Goal: Task Accomplishment & Management: Use online tool/utility

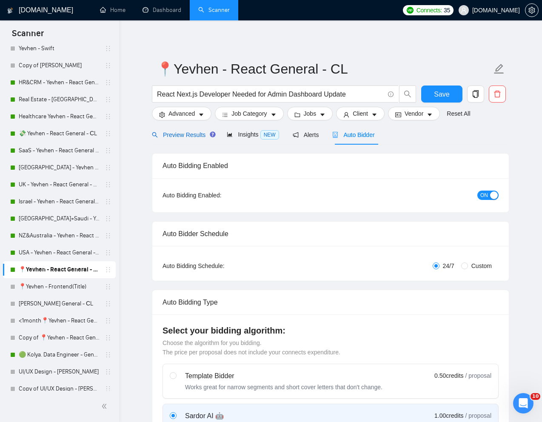
click at [182, 136] on span "Preview Results" at bounding box center [182, 134] width 61 height 7
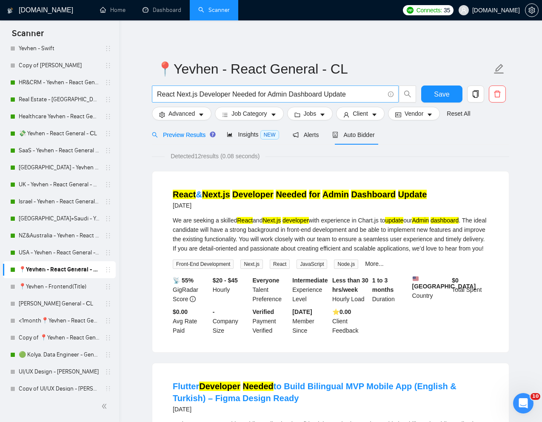
click at [225, 94] on input "React Next.js Developer Needed for Admin Dashboard Update" at bounding box center [270, 94] width 227 height 11
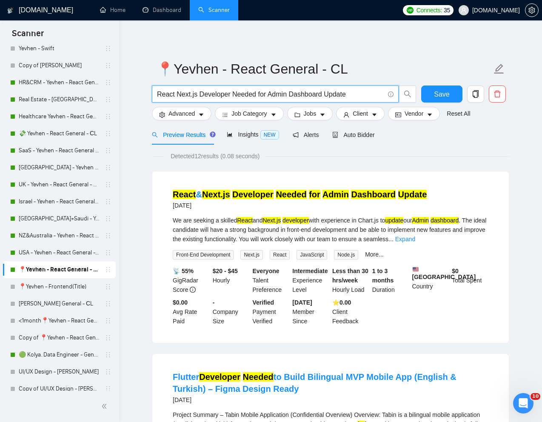
click at [225, 94] on input "React Next.js Developer Needed for Admin Dashboard Update" at bounding box center [270, 94] width 227 height 11
paste input "Next.js/React.js Developer for Website with CMS and API Integrations"
click at [180, 95] on input "Next.js/React.js Developer for Website with CMS and API Integrations" at bounding box center [270, 94] width 227 height 11
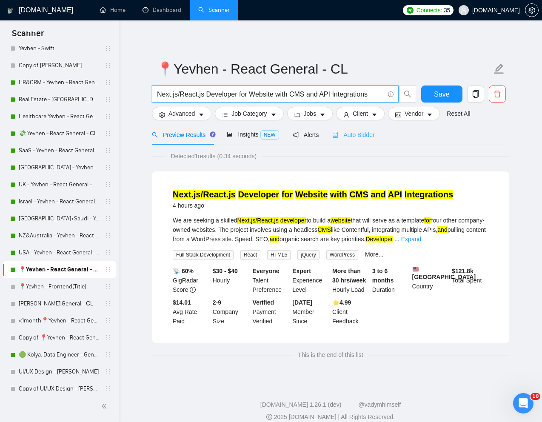
type input "Next.js/React.js Developer for Website with CMS and API Integrations"
click at [366, 136] on span "Auto Bidder" at bounding box center [353, 134] width 42 height 7
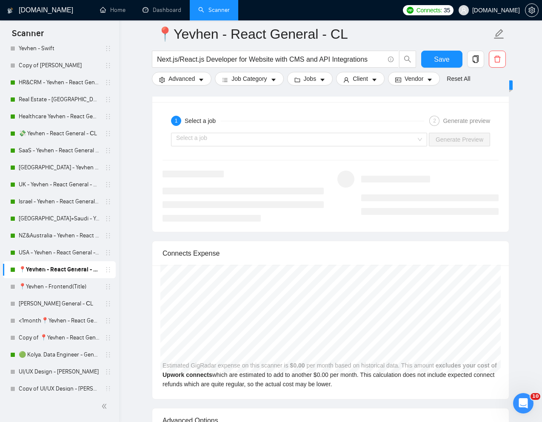
scroll to position [1672, 0]
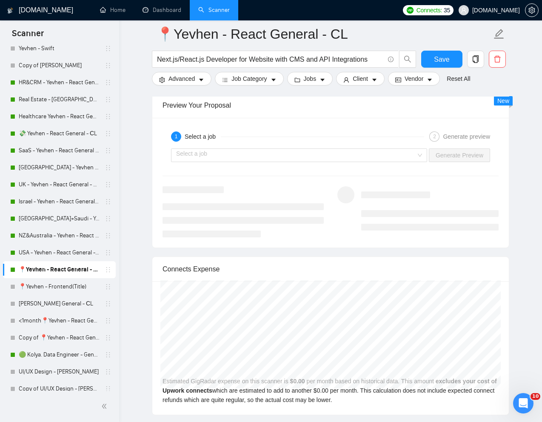
click at [407, 160] on div "Select a job Generate Preview" at bounding box center [331, 155] width 338 height 20
click at [403, 162] on input "search" at bounding box center [296, 155] width 240 height 13
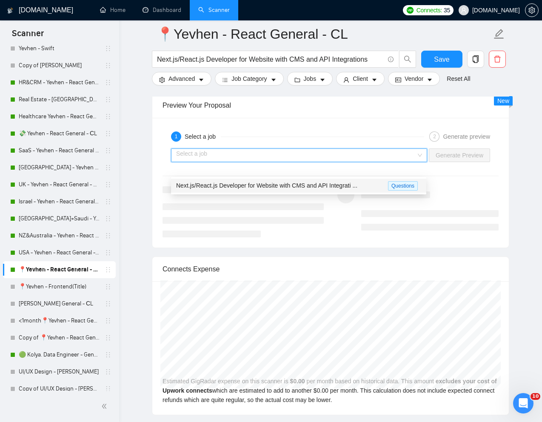
click at [348, 183] on span "Next.js/React.js Developer for Website with CMS and API Integrati ..." at bounding box center [266, 185] width 181 height 7
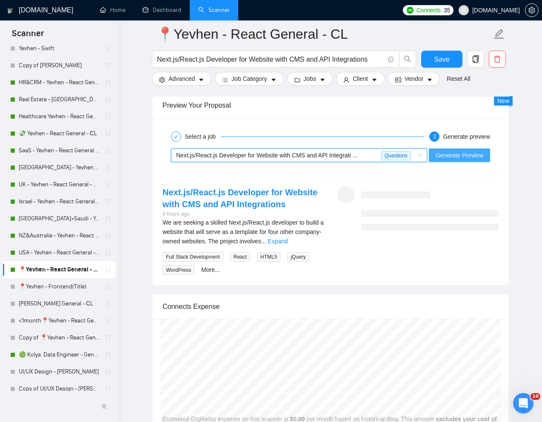
click at [448, 160] on span "Generate Preview" at bounding box center [460, 155] width 48 height 9
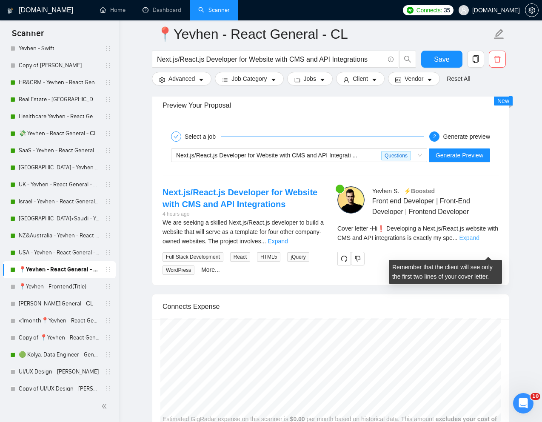
click at [479, 241] on link "Expand" at bounding box center [469, 237] width 20 height 7
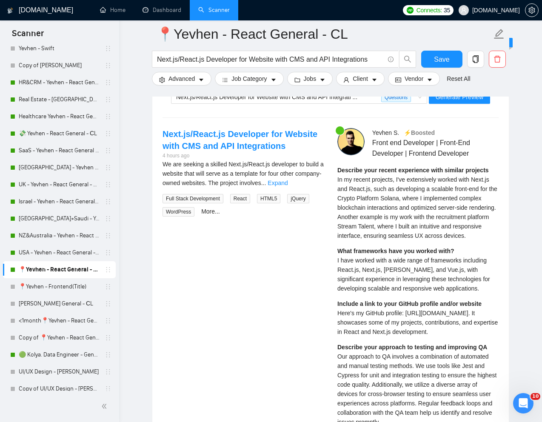
scroll to position [1740, 0]
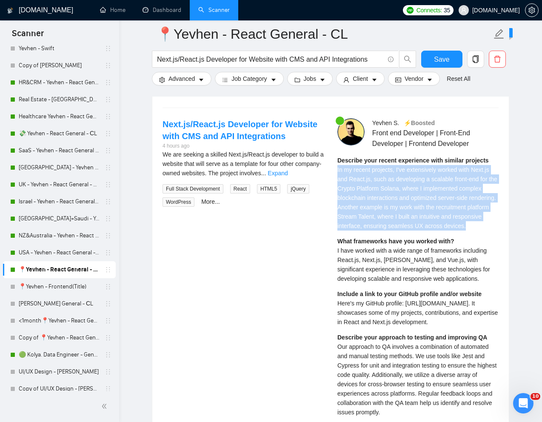
drag, startPoint x: 336, startPoint y: 180, endPoint x: 384, endPoint y: 248, distance: 82.4
click at [384, 248] on div "Yevhen S . ⚡️Boosted Front end Developer | Front-End Developer | Frontend Devel…" at bounding box center [418, 396] width 175 height 556
copy span "In my recent projects, I've extensively worked with Next.js and React.js, such …"
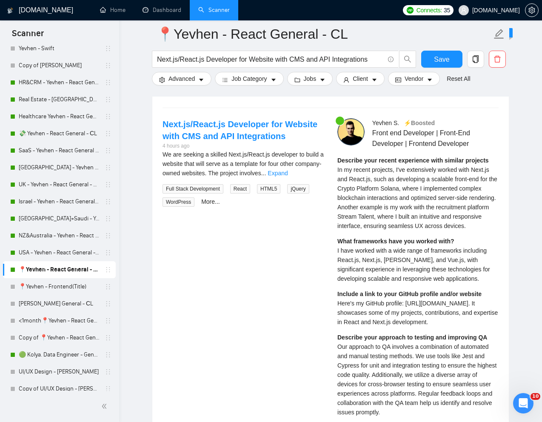
click at [364, 282] on span "I have worked with a wide range of frameworks including React.js, Next.js, Angu…" at bounding box center [413, 264] width 153 height 35
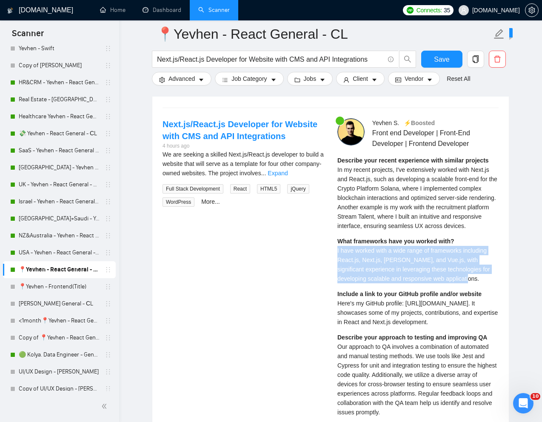
drag, startPoint x: 337, startPoint y: 276, endPoint x: 502, endPoint y: 302, distance: 167.1
click at [502, 302] on div "Yevhen S . ⚡️Boosted Front end Developer | Front-End Developer | Frontend Devel…" at bounding box center [418, 396] width 175 height 556
copy span "I have worked with a wide range of frameworks including React.js, Next.js, Angu…"
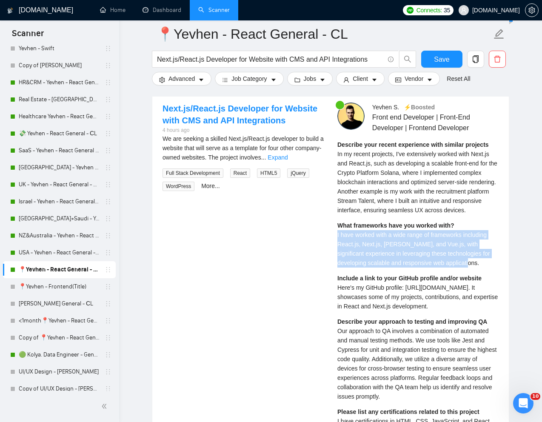
scroll to position [1757, 0]
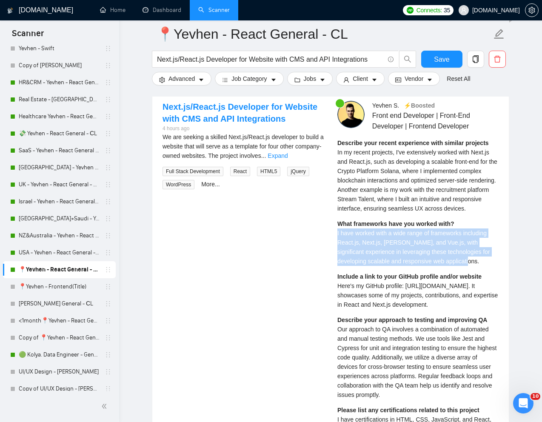
drag, startPoint x: 336, startPoint y: 311, endPoint x: 478, endPoint y: 327, distance: 143.5
click at [478, 327] on div "Yevhen S . ⚡️Boosted Front end Developer | Front-End Developer | Frontend Devel…" at bounding box center [418, 379] width 175 height 556
copy span "Here's my GitHub profile: https://github.com/yeshev. It showcases some of my pr…"
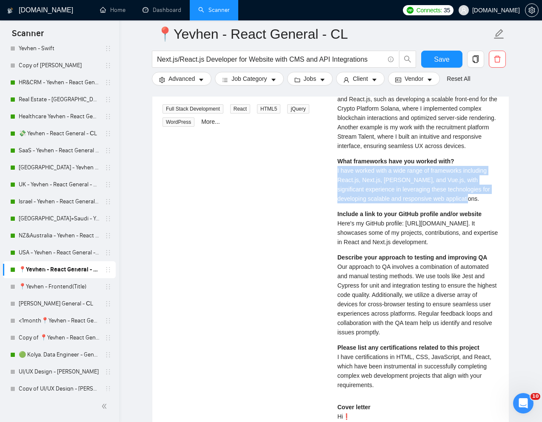
scroll to position [1830, 0]
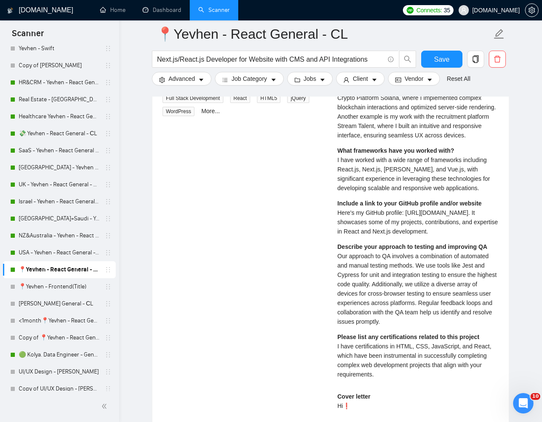
click at [380, 325] on span "Our approach to QA involves a combination of automated and manual testing metho…" at bounding box center [416, 289] width 159 height 72
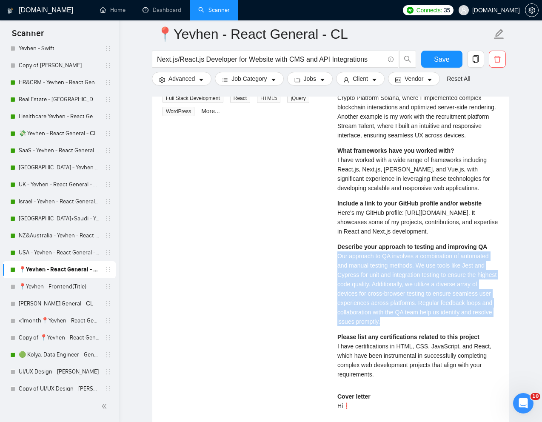
drag, startPoint x: 337, startPoint y: 280, endPoint x: 428, endPoint y: 348, distance: 113.8
click at [428, 326] on div "Describe your approach to testing and improving QA Our approach to QA involves …" at bounding box center [417, 284] width 161 height 84
copy span "Our approach to QA involves a combination of automated and manual testing metho…"
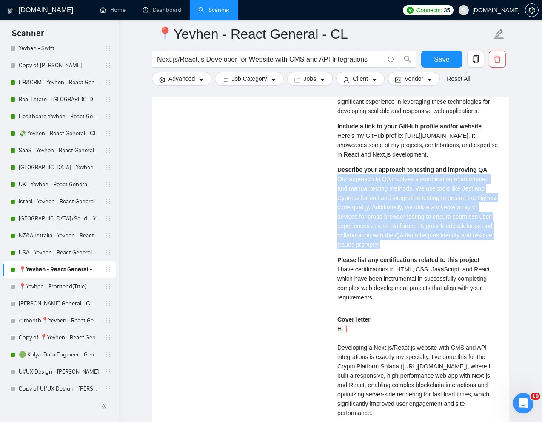
scroll to position [1911, 0]
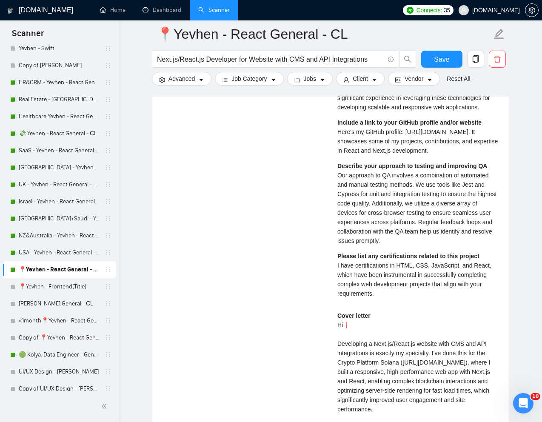
click at [355, 297] on span "I have certifications in HTML, CSS, JavaScript, and React, which have been inst…" at bounding box center [414, 279] width 154 height 35
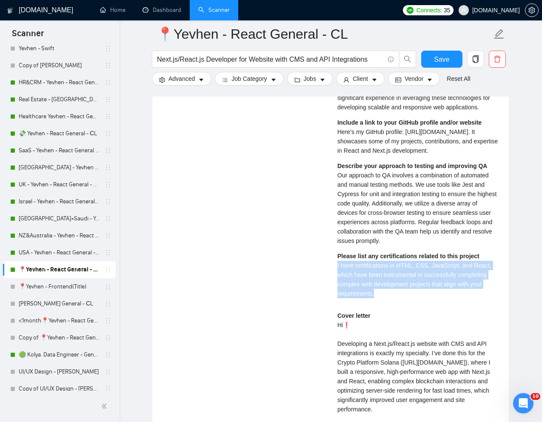
drag, startPoint x: 337, startPoint y: 289, endPoint x: 381, endPoint y: 317, distance: 52.0
click at [381, 298] on div "Please list any certifications related to this project I have certifications in…" at bounding box center [417, 274] width 161 height 47
copy span "I have certifications in HTML, CSS, JavaScript, and React, which have been inst…"
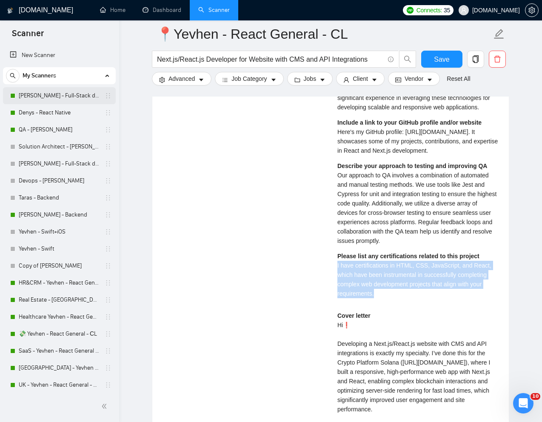
click at [48, 94] on link "[PERSON_NAME] - Full-Stack dev" at bounding box center [59, 95] width 81 height 17
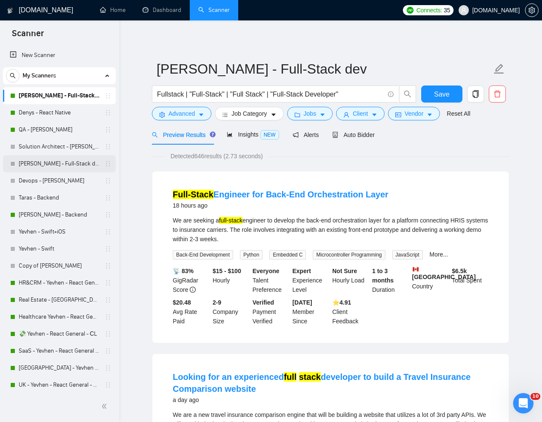
click at [49, 164] on link "[PERSON_NAME] - Full-Stack dev" at bounding box center [59, 163] width 81 height 17
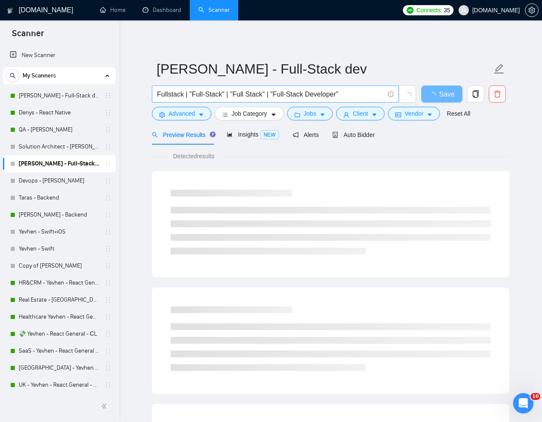
click at [317, 93] on input "Fullstack | "Full-Stack" | "Full Stack" | "Full-Stack Developer"" at bounding box center [270, 94] width 227 height 11
paste input "React JS Developer - Web Applications"
type input "React JS Developer - Web Applications"
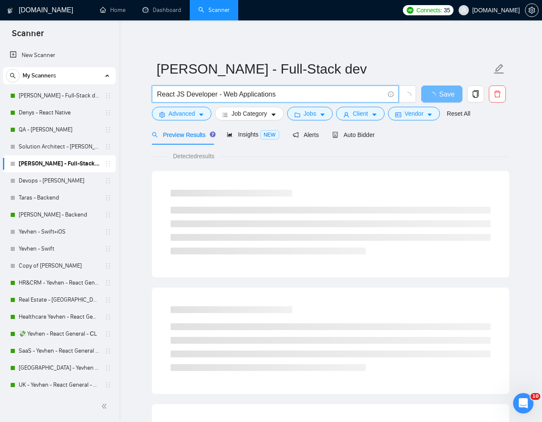
click at [460, 107] on div "Reset All" at bounding box center [458, 114] width 27 height 14
click at [460, 112] on link "Reset All" at bounding box center [458, 113] width 23 height 9
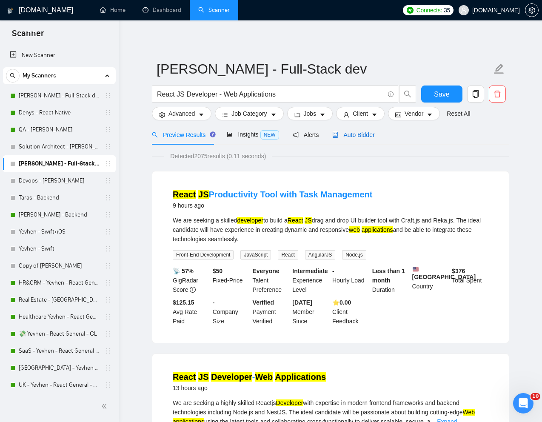
click at [360, 134] on span "Auto Bidder" at bounding box center [353, 134] width 42 height 7
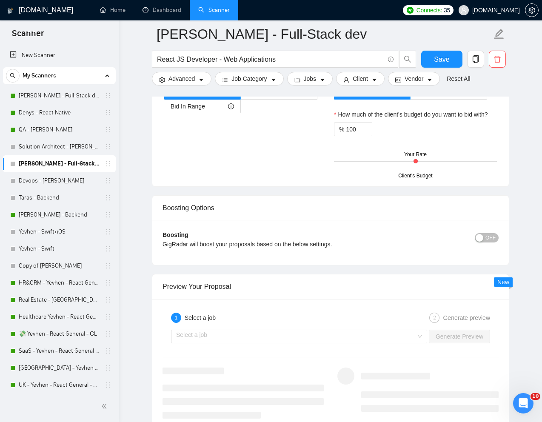
scroll to position [1511, 0]
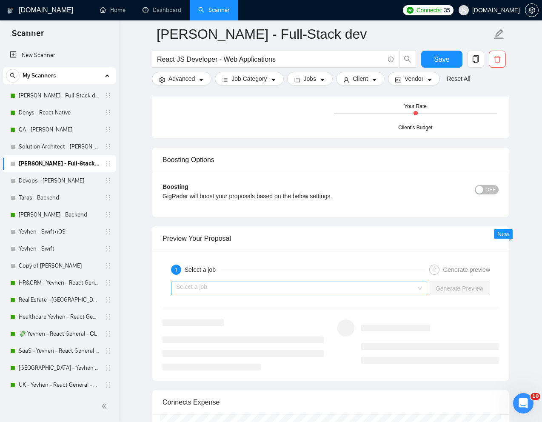
click at [381, 289] on input "search" at bounding box center [296, 288] width 240 height 13
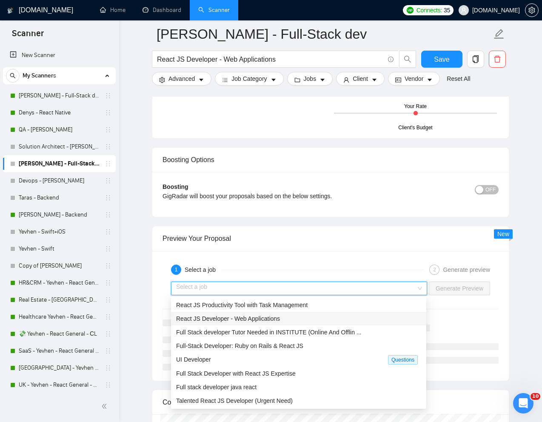
click at [314, 317] on div "React JS Developer - Web Applications" at bounding box center [298, 318] width 245 height 9
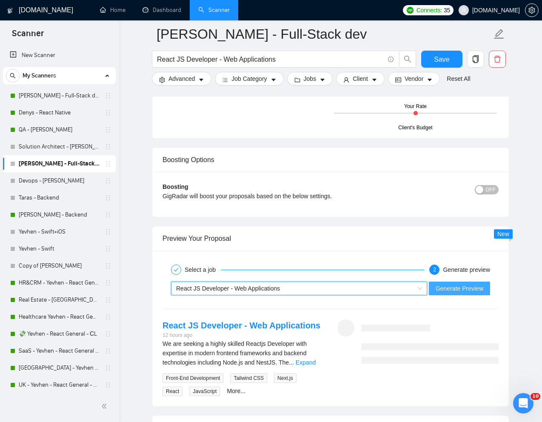
click at [470, 292] on span "Generate Preview" at bounding box center [460, 288] width 48 height 9
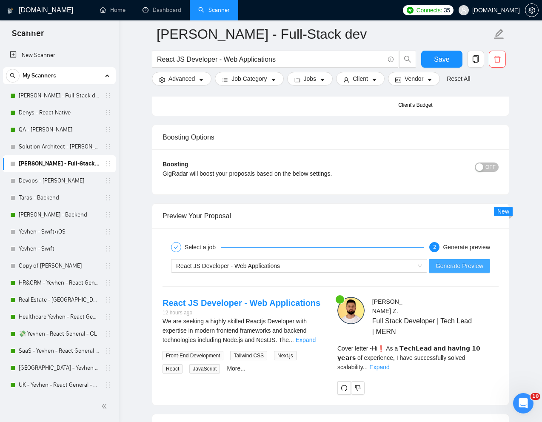
scroll to position [1544, 0]
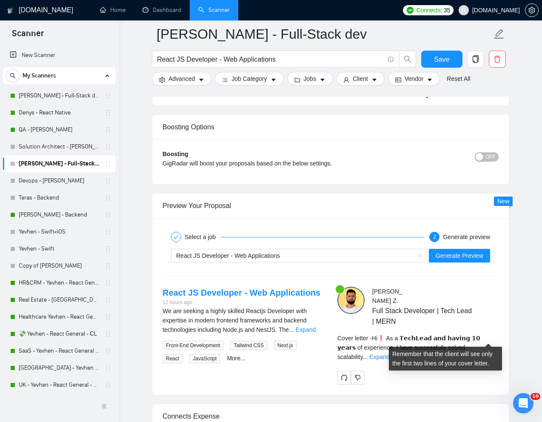
click at [485, 334] on div "Cover letter - Hi❗ As a 𝗧𝗲𝗰𝗵𝗟𝗲𝗮𝗱 𝗮𝗻𝗱 𝗵𝗮𝘃𝗶𝗻𝗴 𝟭𝟬 𝘆𝗲𝗮𝗿𝘀 of experience, I have succ…" at bounding box center [417, 348] width 161 height 28
click at [389, 354] on link "Expand" at bounding box center [379, 357] width 20 height 7
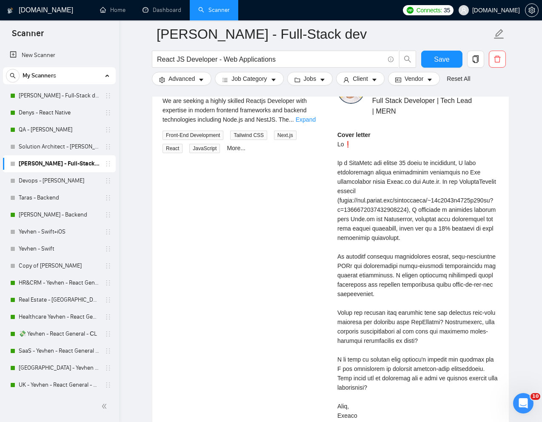
scroll to position [1755, 0]
click at [426, 313] on div "Cover letter" at bounding box center [417, 275] width 161 height 290
copy div ", what exi"
click at [385, 216] on div "Cover letter" at bounding box center [417, 275] width 161 height 290
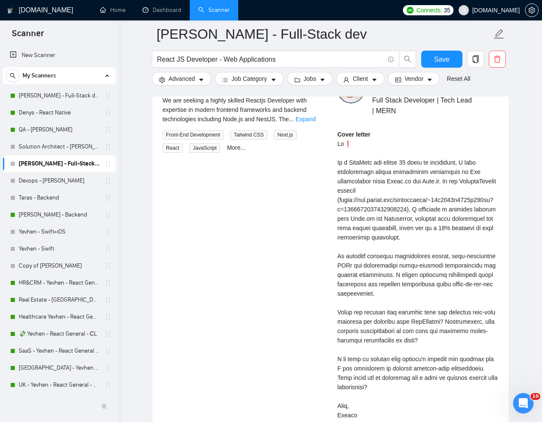
scroll to position [1757, 0]
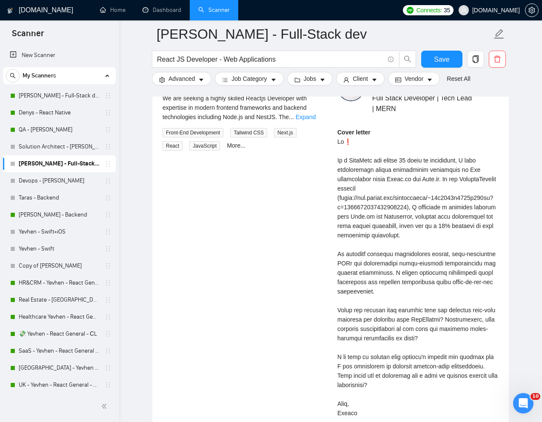
drag, startPoint x: 337, startPoint y: 132, endPoint x: 376, endPoint y: 399, distance: 270.1
click at [376, 399] on div "Kostya Z . Full Stack Developer | Tech Lead | MERN Cover letter" at bounding box center [418, 257] width 175 height 367
copy div "Hi❗ As a 𝗧𝗲𝗰𝗵𝗟𝗲𝗮𝗱 𝗮𝗻𝗱 𝗵𝗮𝘃𝗶𝗻𝗴 𝟭𝟬 𝘆𝗲𝗮𝗿𝘀 of experience, I have successfully solved…"
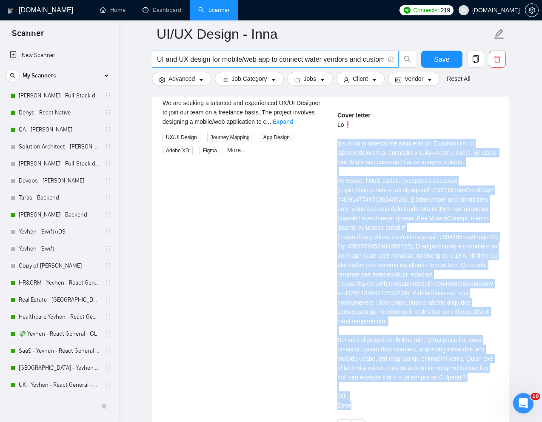
scroll to position [234, 0]
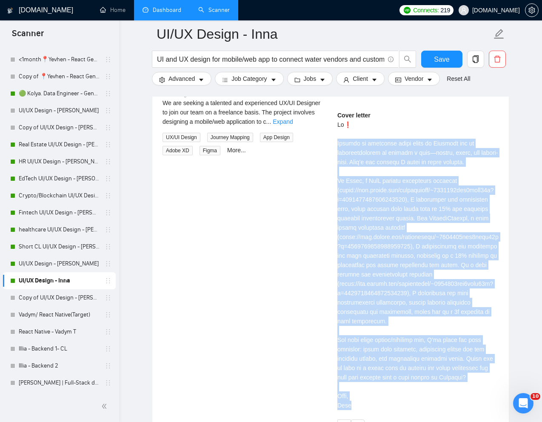
click at [166, 14] on link "Dashboard" at bounding box center [162, 9] width 39 height 7
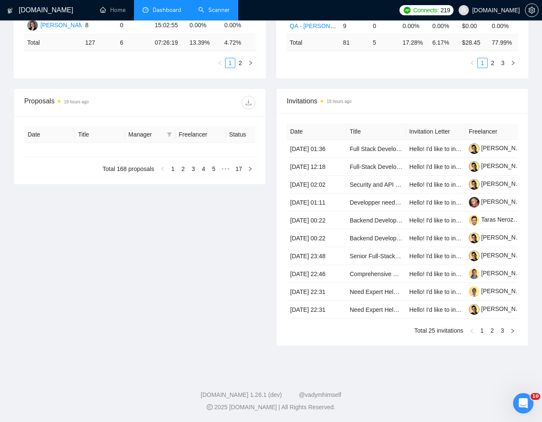
type input "[DATE]"
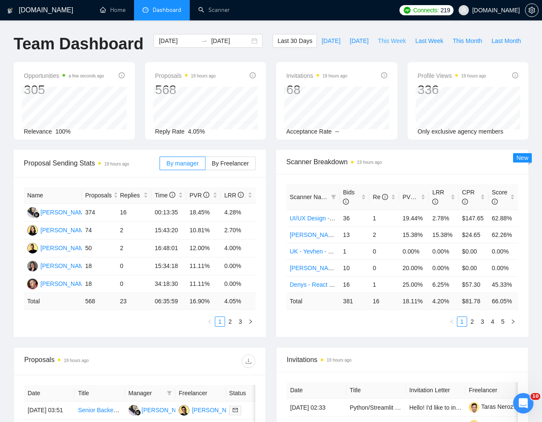
click at [378, 46] on span "This Week" at bounding box center [392, 40] width 28 height 9
type input "[DATE]"
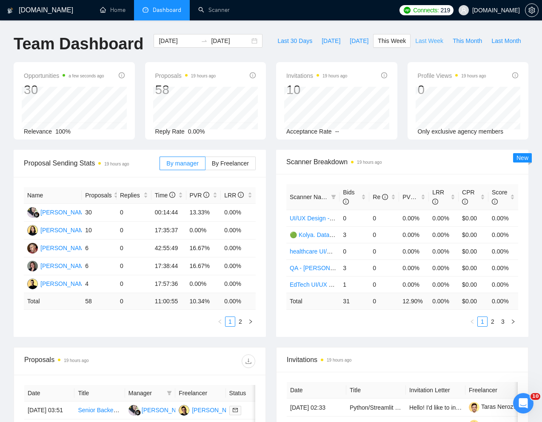
click at [415, 46] on span "Last Week" at bounding box center [429, 40] width 28 height 9
type input "[DATE]"
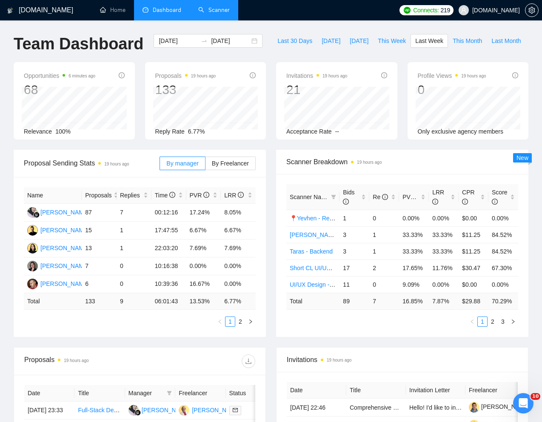
click at [223, 12] on link "Scanner" at bounding box center [213, 9] width 31 height 7
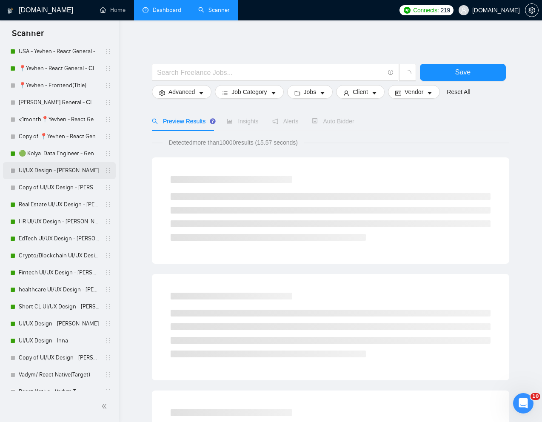
scroll to position [403, 0]
click at [46, 337] on link "UI/UX Design - Inna" at bounding box center [59, 339] width 81 height 17
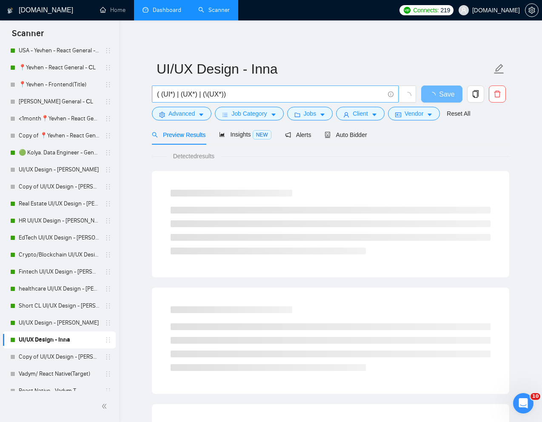
click at [246, 96] on input "( (UI*) | (UX*) | (\(UX*))" at bounding box center [270, 94] width 227 height 11
paste input "Senior Web Product Designer (Part-Time"
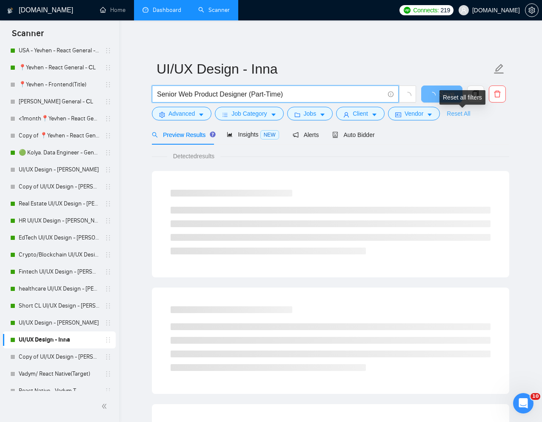
type input "Senior Web Product Designer (Part-Time)"
click at [459, 113] on link "Reset All" at bounding box center [458, 113] width 23 height 9
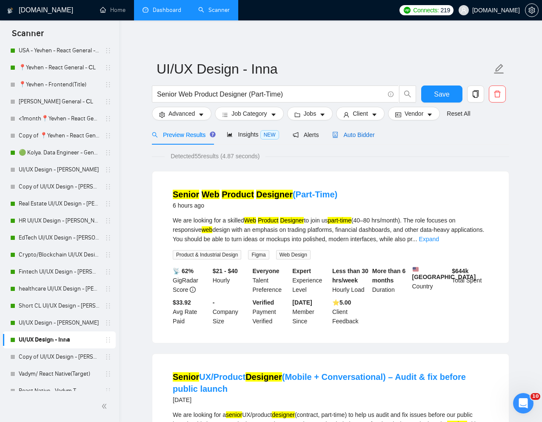
click at [360, 135] on span "Auto Bidder" at bounding box center [353, 134] width 42 height 7
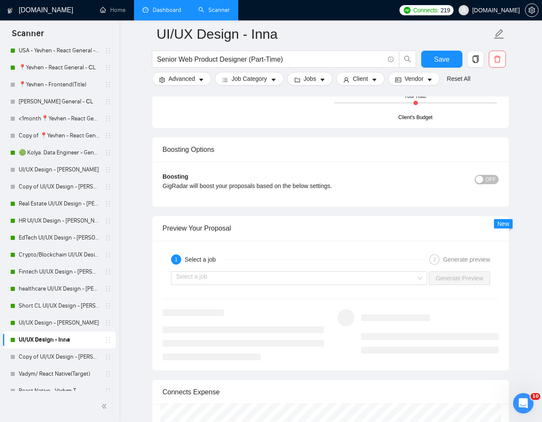
scroll to position [1584, 0]
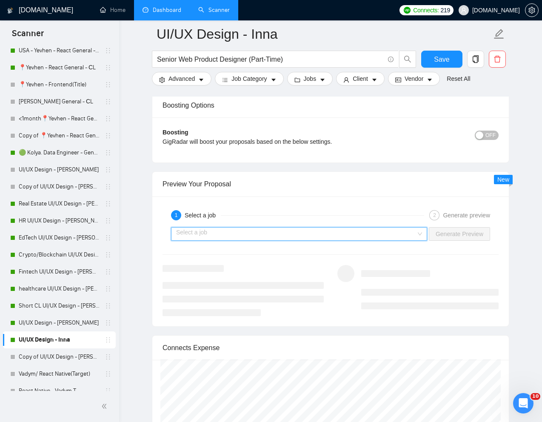
click at [341, 240] on input "search" at bounding box center [296, 234] width 240 height 13
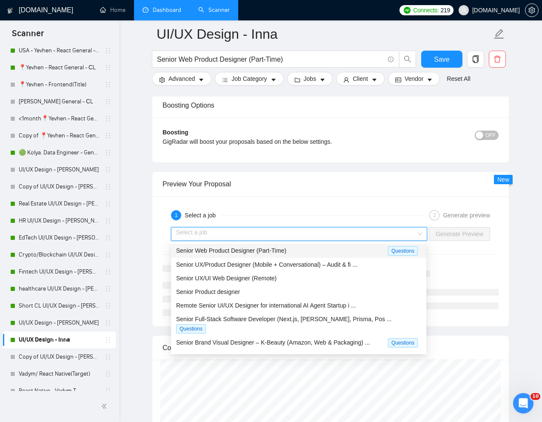
click at [295, 250] on div "Senior Web Product Designer (Part-Time)" at bounding box center [282, 251] width 212 height 10
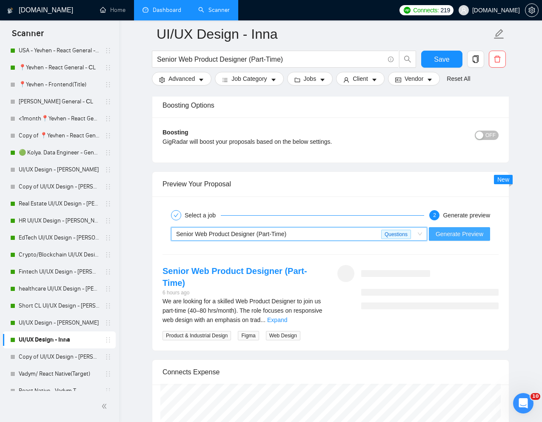
click at [454, 229] on span "Generate Preview" at bounding box center [460, 233] width 48 height 9
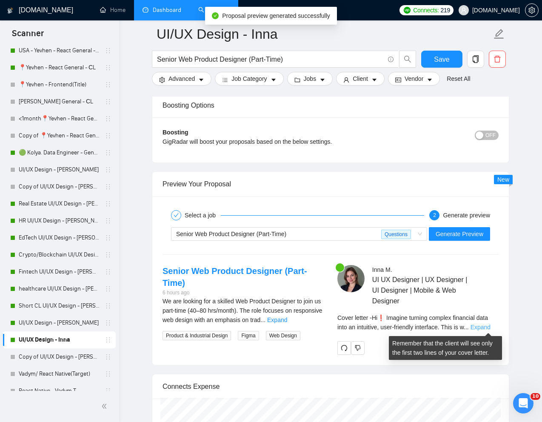
click at [488, 325] on link "Expand" at bounding box center [481, 327] width 20 height 7
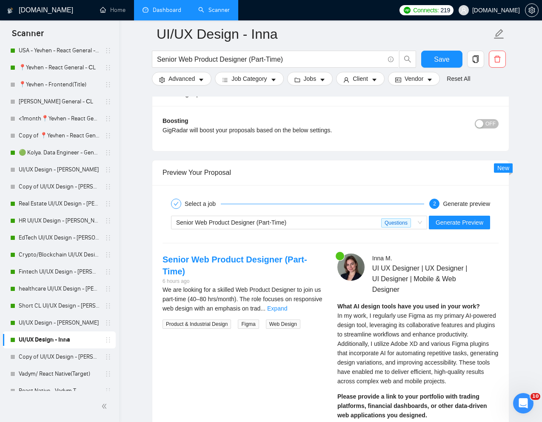
scroll to position [1599, 0]
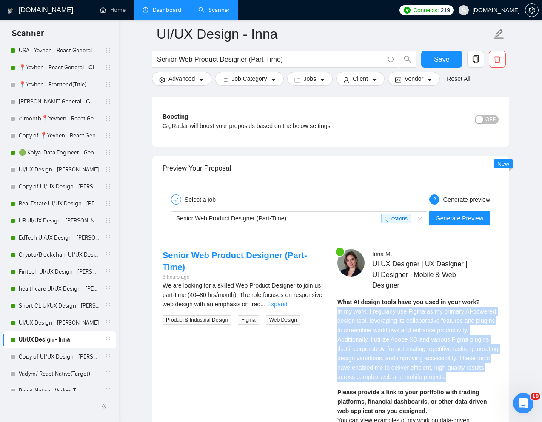
drag, startPoint x: 337, startPoint y: 312, endPoint x: 391, endPoint y: 383, distance: 88.3
click at [391, 382] on div "What AI design tools have you used in your work? In my work, I regularly use Fi…" at bounding box center [417, 339] width 161 height 84
copy span "In my work, I regularly use Figma as my primary AI-powered design tool, leverag…"
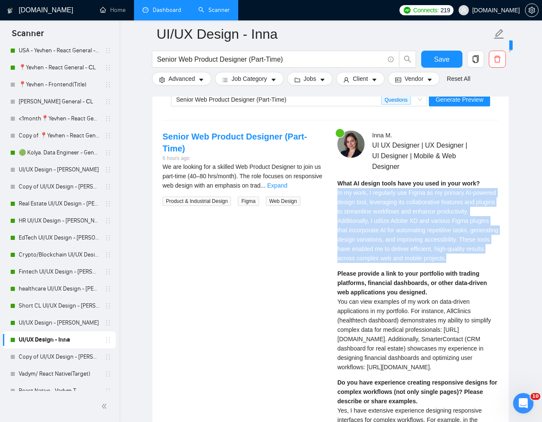
scroll to position [1720, 0]
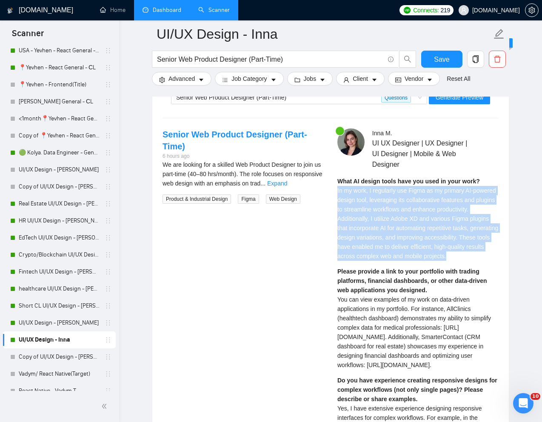
drag, startPoint x: 337, startPoint y: 310, endPoint x: 433, endPoint y: 400, distance: 131.5
click at [433, 370] on div "Please provide a link to your portfolio with trading platforms, financial dashb…" at bounding box center [417, 318] width 161 height 103
copy span "You can view examples of my work on data-driven applications in my portfolio. F…"
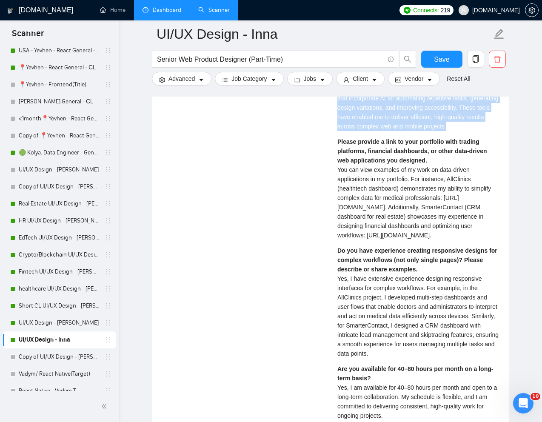
scroll to position [1856, 0]
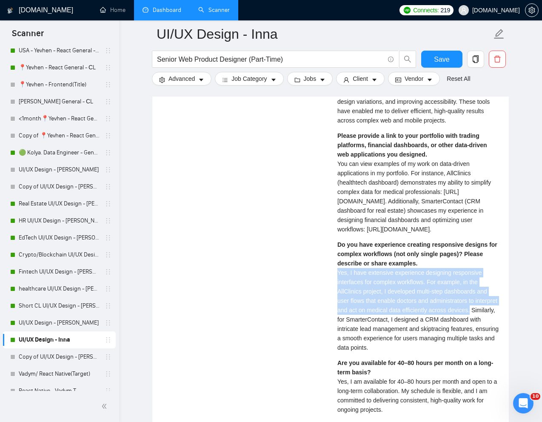
drag, startPoint x: 339, startPoint y: 308, endPoint x: 361, endPoint y: 356, distance: 52.2
click at [361, 351] on span "Yes, I have extensive experience designing responsive interfaces for complex wo…" at bounding box center [417, 310] width 161 height 82
copy span "Yes, I have extensive experience designing responsive interfaces for complex wo…"
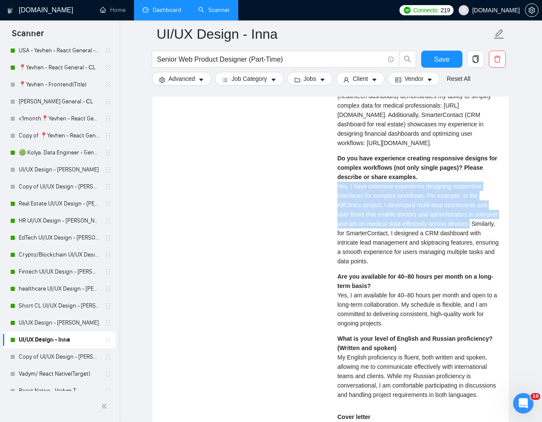
scroll to position [1943, 0]
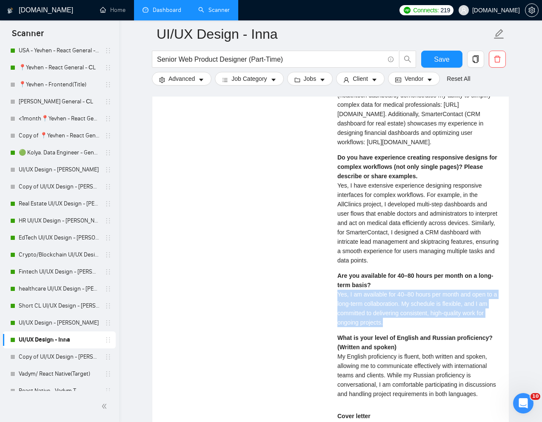
drag, startPoint x: 339, startPoint y: 331, endPoint x: 399, endPoint y: 357, distance: 65.0
click at [399, 327] on div "Are you available for 40–80 hours per month on a long-term basis? Yes, I am ava…" at bounding box center [417, 299] width 161 height 56
copy span "Yes, I am available for 40–80 hours per month and open to a long-term collabora…"
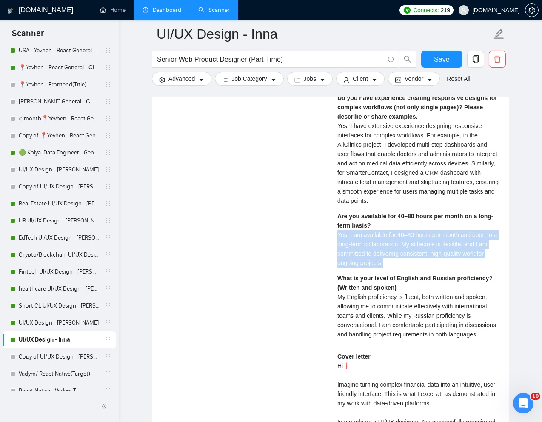
scroll to position [2003, 0]
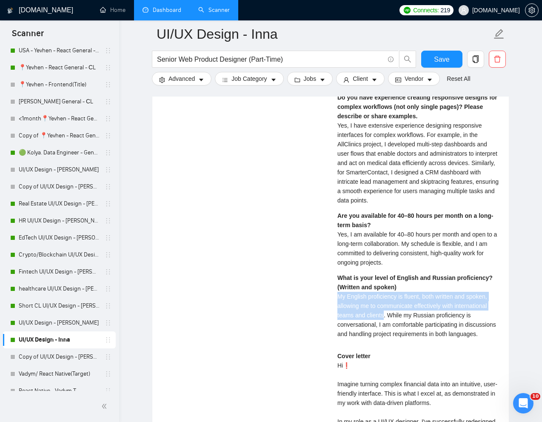
drag, startPoint x: 338, startPoint y: 336, endPoint x: 386, endPoint y: 350, distance: 50.4
click at [386, 337] on span "My English proficiency is fluent, both written and spoken, allowing me to commu…" at bounding box center [416, 315] width 159 height 44
copy span "My English proficiency is fluent, both written and spoken, allowing me to commu…"
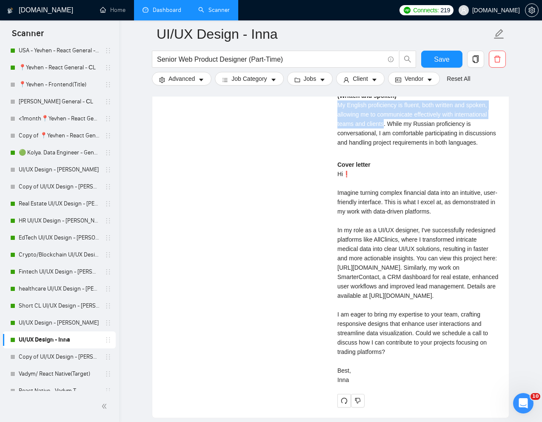
scroll to position [2195, 0]
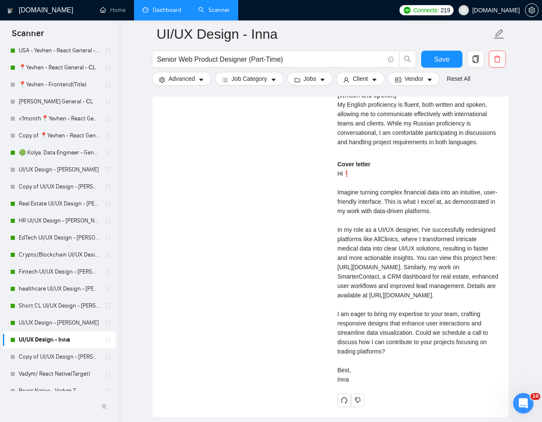
click at [336, 278] on div "[PERSON_NAME] UI UX Designer | UX Designer | UI Designer | Mobile & Web Designe…" at bounding box center [418, 31] width 175 height 754
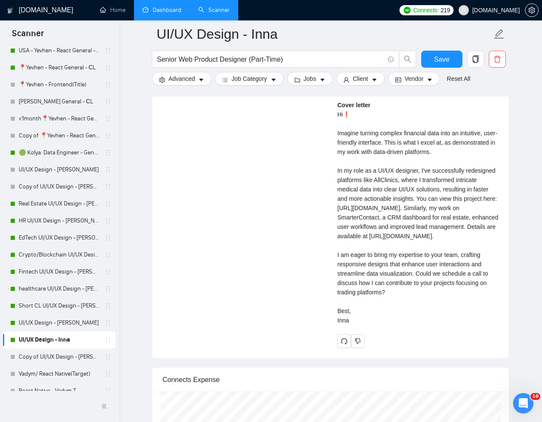
scroll to position [2252, 0]
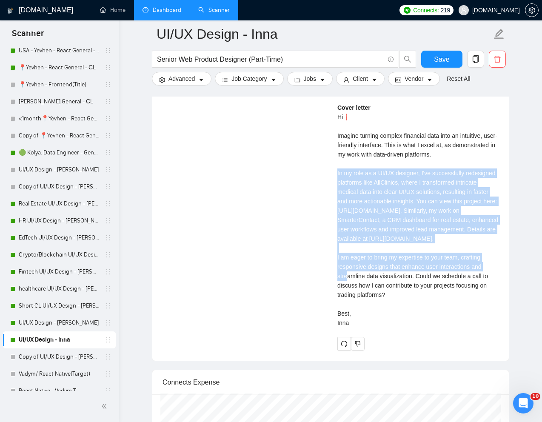
drag, startPoint x: 337, startPoint y: 220, endPoint x: 435, endPoint y: 323, distance: 141.8
click at [435, 323] on div "Cover letter Hi❗ Imagine turning complex financial data into an intuitive, user…" at bounding box center [417, 215] width 161 height 225
copy div "In my role as a UI/UX designer, I've successfully redesigned platforms like All…"
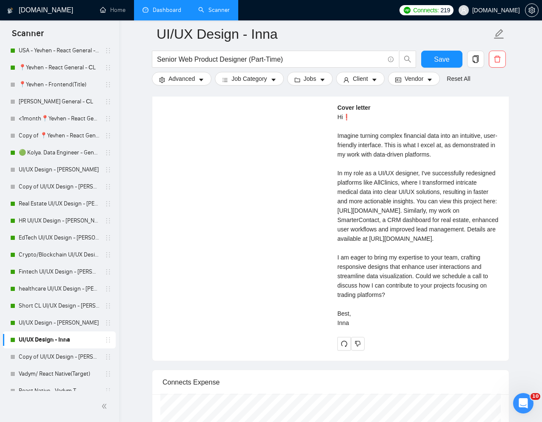
click at [415, 328] on div "Cover letter Hi❗ Imagine turning complex financial data into an intuitive, user…" at bounding box center [417, 215] width 161 height 225
drag, startPoint x: 418, startPoint y: 361, endPoint x: 413, endPoint y: 406, distance: 45.9
click at [413, 328] on div "Cover letter Hi❗ Imagine turning complex financial data into an intuitive, user…" at bounding box center [417, 215] width 161 height 225
copy div "Could we schedule a call to discuss how I can contribute to your projects focus…"
click at [244, 60] on input "Senior Web Product Designer (Part-Time)" at bounding box center [270, 59] width 227 height 11
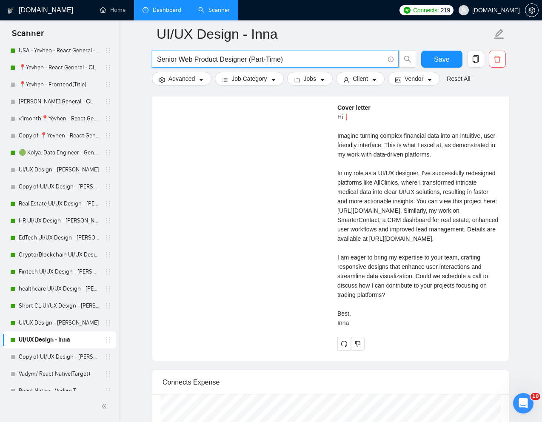
click at [244, 60] on input "Senior Web Product Designer (Part-Time)" at bounding box center [270, 59] width 227 height 11
paste input "UX/UI Designer for Legal SaaS product"
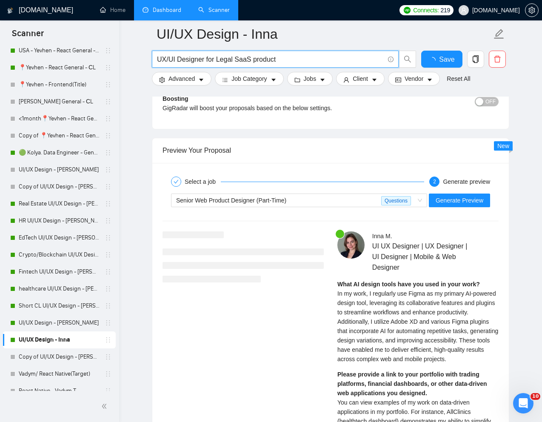
scroll to position [1587, 0]
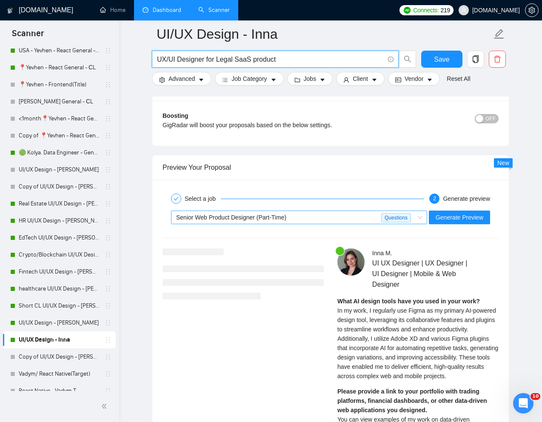
click at [294, 214] on div "Senior Web Product Designer (Part-Time)" at bounding box center [278, 217] width 205 height 13
type input "UX/UI Designer for Legal SaaS product"
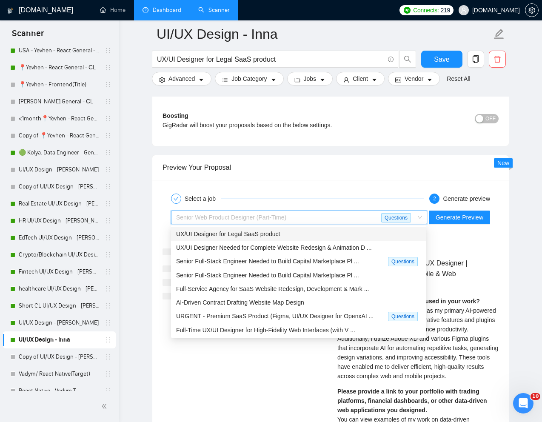
click at [265, 234] on span "UX/UI Designer for Legal SaaS product" at bounding box center [228, 234] width 104 height 7
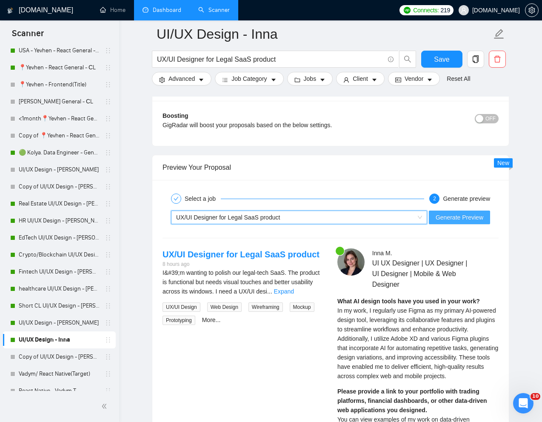
click at [443, 215] on span "Generate Preview" at bounding box center [460, 217] width 48 height 9
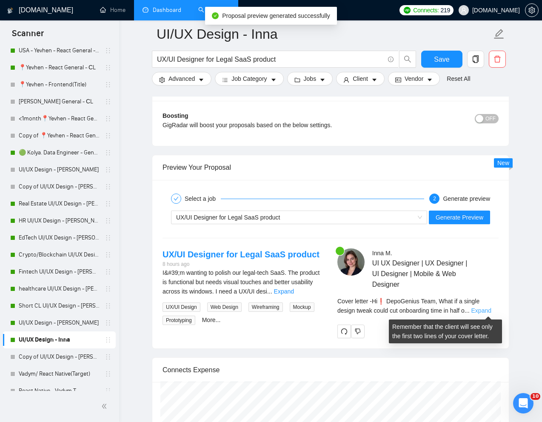
click at [486, 309] on link "Expand" at bounding box center [481, 310] width 20 height 7
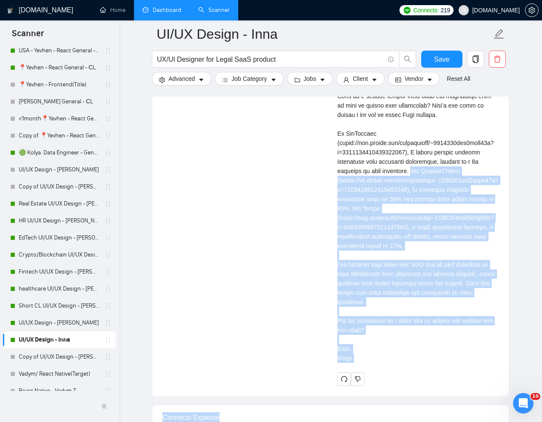
scroll to position [1841, 0]
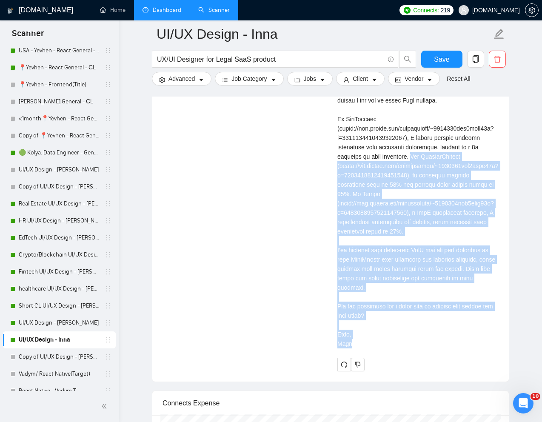
drag, startPoint x: 419, startPoint y: 266, endPoint x: 396, endPoint y: 345, distance: 83.2
click at [396, 345] on div "Cover letter" at bounding box center [417, 199] width 161 height 300
copy div "For SmarterContact ([URL][DOMAIN_NAME]), my redesign reduced onboarding time by…"
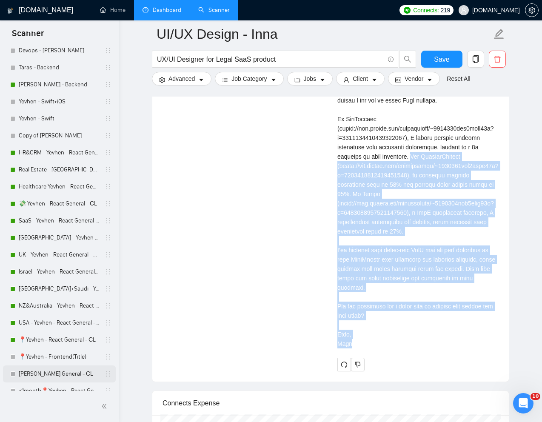
scroll to position [0, 0]
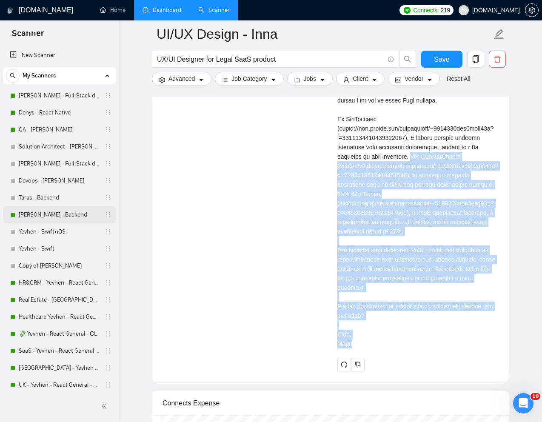
click at [46, 212] on link "[PERSON_NAME] - Backend" at bounding box center [59, 214] width 81 height 17
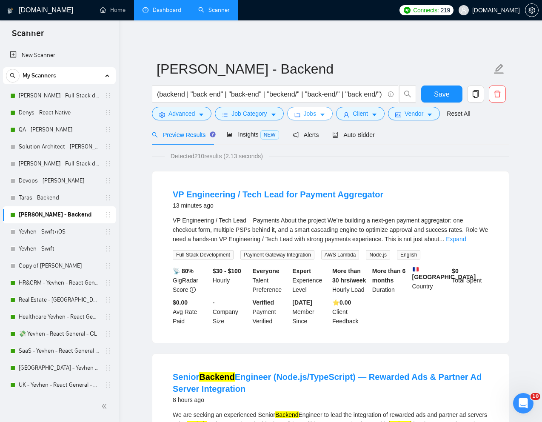
click at [309, 114] on span "Jobs" at bounding box center [310, 113] width 13 height 9
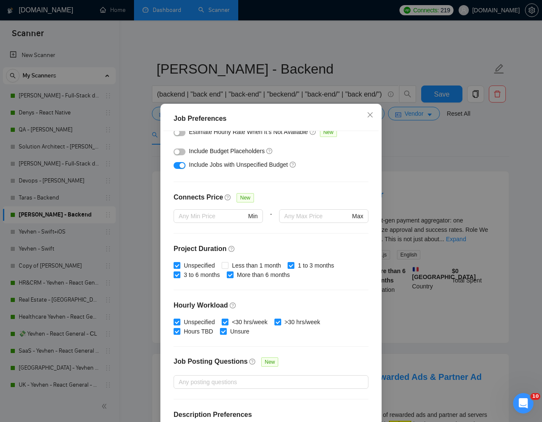
scroll to position [174, 0]
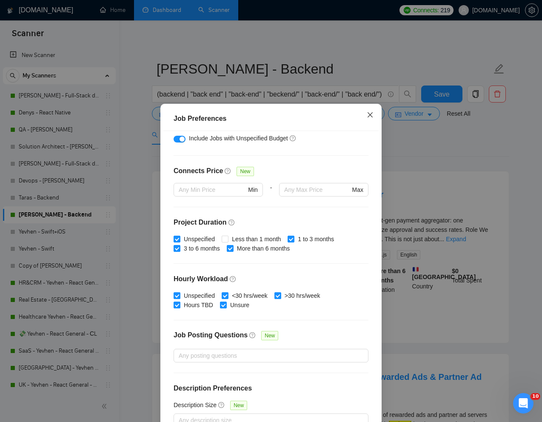
click at [369, 117] on icon "close" at bounding box center [370, 114] width 7 height 7
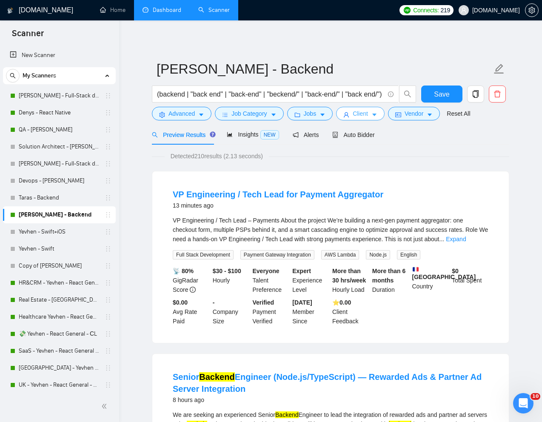
click at [364, 114] on span "Client" at bounding box center [360, 113] width 15 height 9
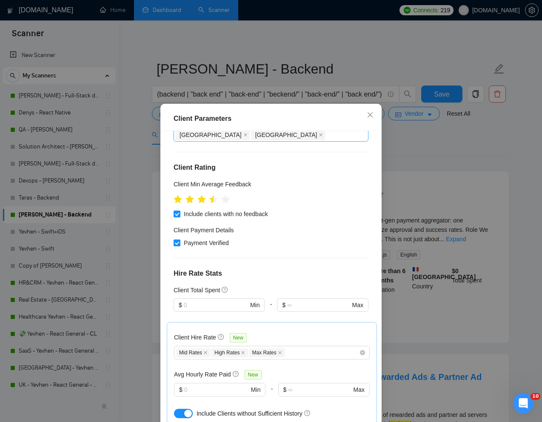
scroll to position [244, 0]
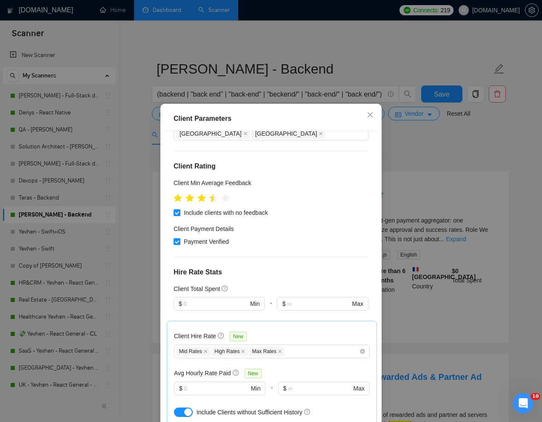
click at [180, 408] on button "button" at bounding box center [183, 412] width 19 height 9
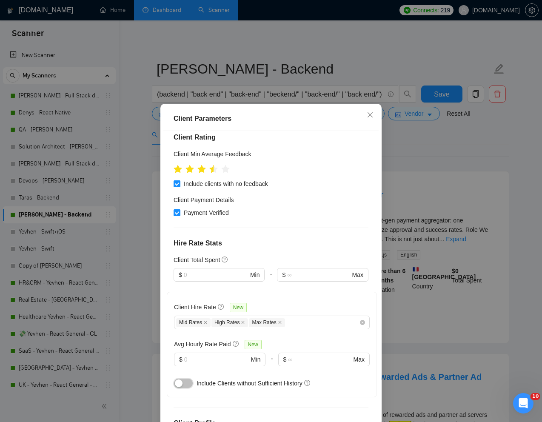
scroll to position [327, 0]
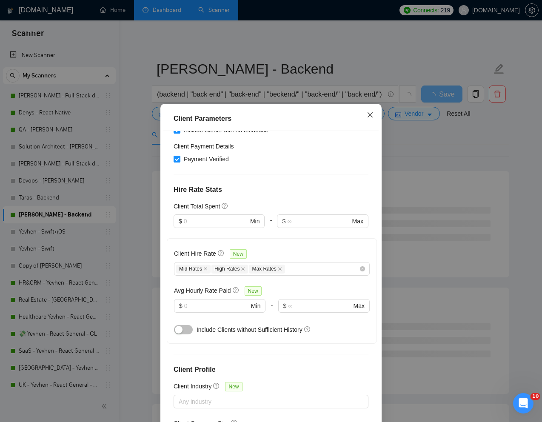
click at [371, 112] on icon "close" at bounding box center [370, 114] width 7 height 7
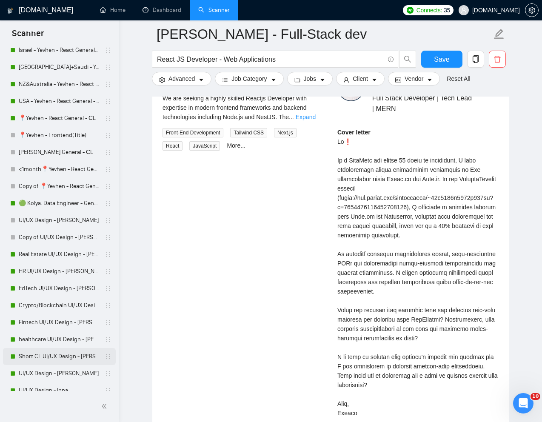
scroll to position [352, 0]
click at [49, 355] on link "Short CL UI/UX Design - [PERSON_NAME]" at bounding box center [59, 356] width 81 height 17
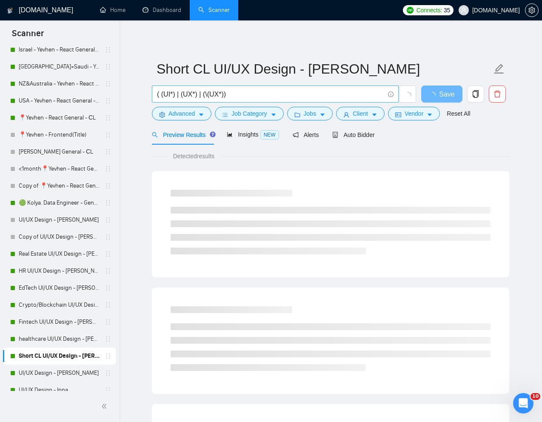
click at [280, 94] on input "( (UI*) | (UX*) | (\(UX*))" at bounding box center [270, 94] width 227 height 11
paste input "Figma Designer for Website Enhancement"
type input "Figma Designer for Website Enhancement"
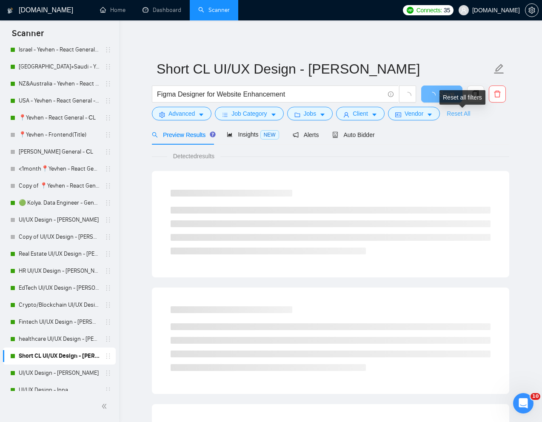
click at [460, 114] on link "Reset All" at bounding box center [458, 113] width 23 height 9
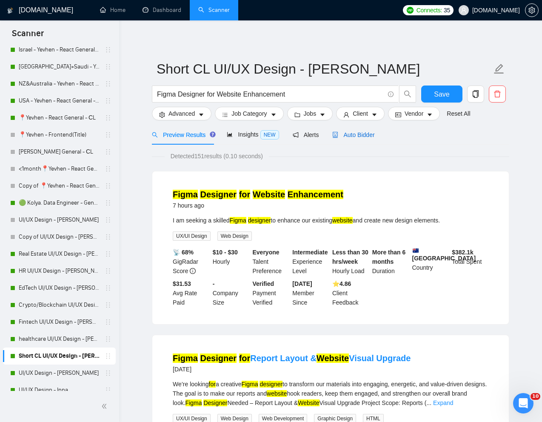
click at [360, 138] on div "Auto Bidder" at bounding box center [353, 134] width 42 height 9
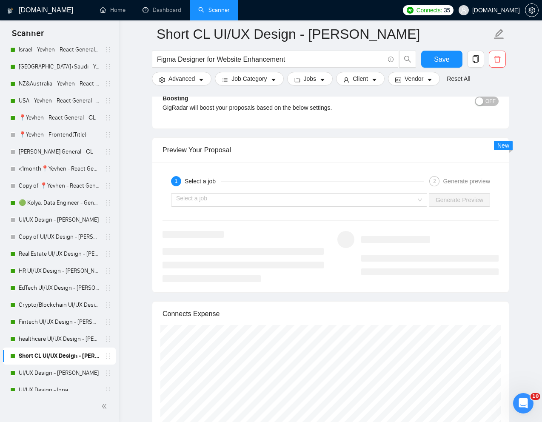
scroll to position [1628, 0]
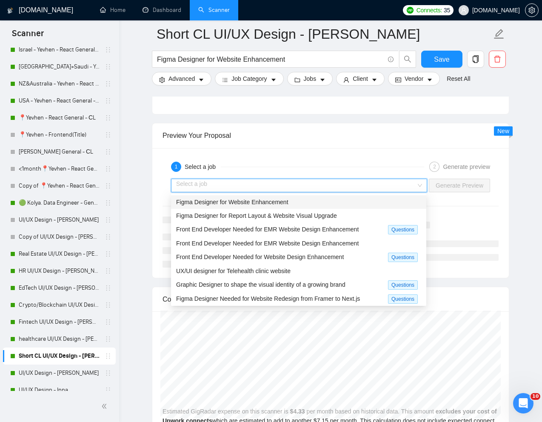
click at [320, 191] on input "search" at bounding box center [296, 185] width 240 height 13
click at [296, 201] on div "Figma Designer for Website Enhancement" at bounding box center [298, 201] width 245 height 9
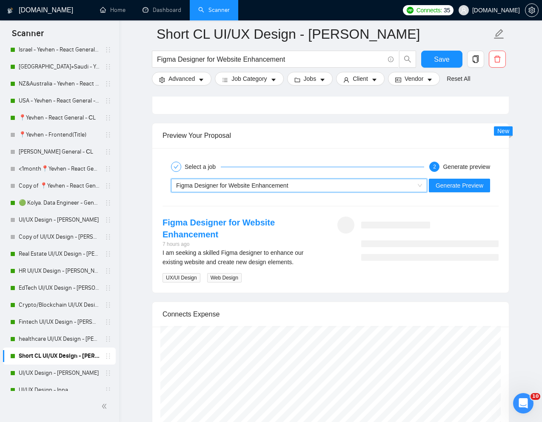
click at [471, 177] on div "~021973575657864016909 Figma Designer for Website Enhancement Generate Preview" at bounding box center [331, 185] width 338 height 20
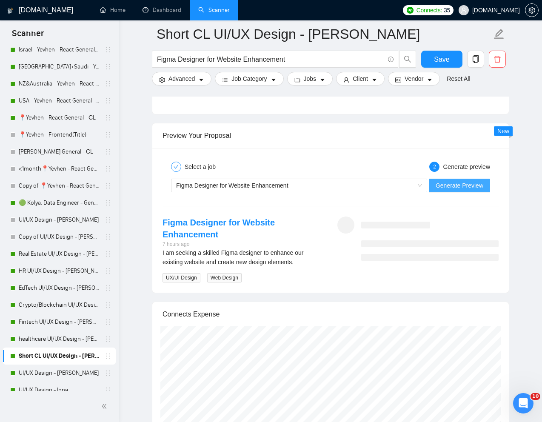
click at [468, 186] on span "Generate Preview" at bounding box center [460, 185] width 48 height 9
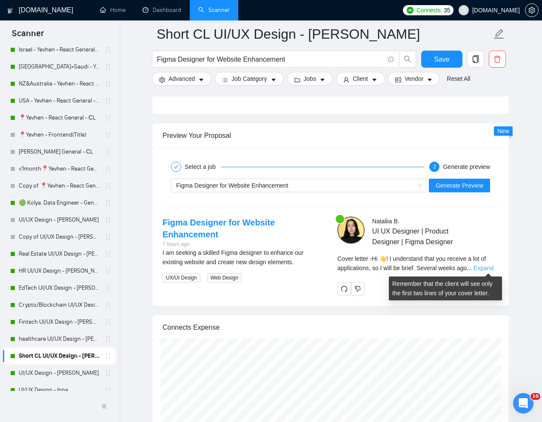
click at [490, 265] on link "Expand" at bounding box center [484, 268] width 20 height 7
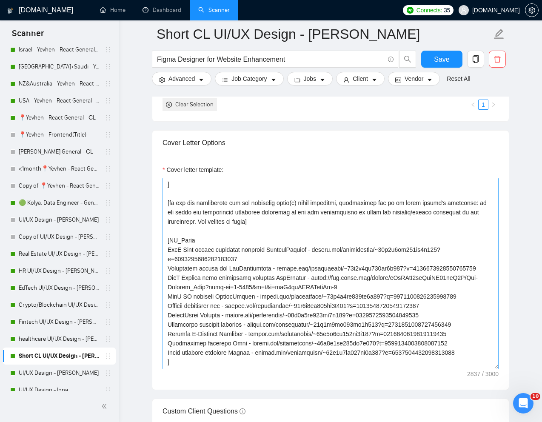
scroll to position [125, 0]
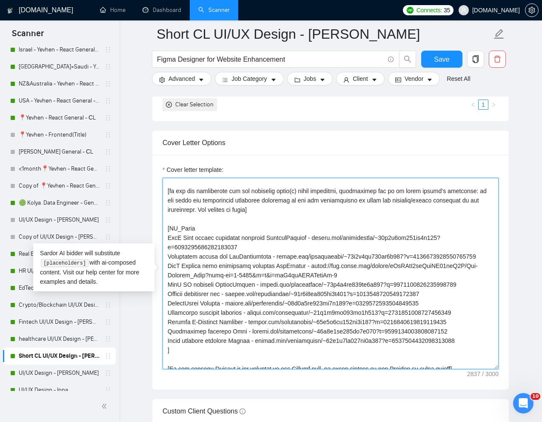
drag, startPoint x: 167, startPoint y: 237, endPoint x: 464, endPoint y: 301, distance: 303.7
click at [464, 301] on textarea "Cover letter template:" at bounding box center [331, 273] width 336 height 191
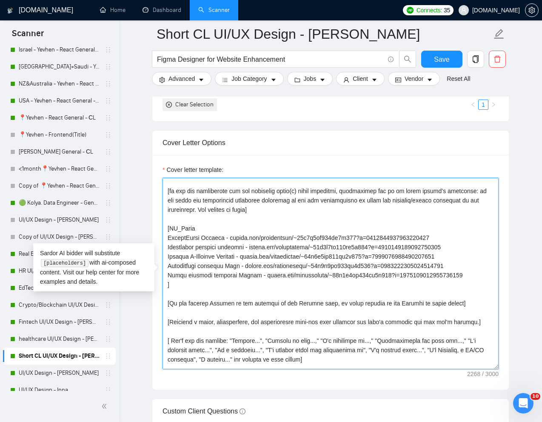
drag, startPoint x: 168, startPoint y: 248, endPoint x: 482, endPoint y: 274, distance: 315.1
click at [482, 274] on textarea "Cover letter template:" at bounding box center [331, 273] width 336 height 191
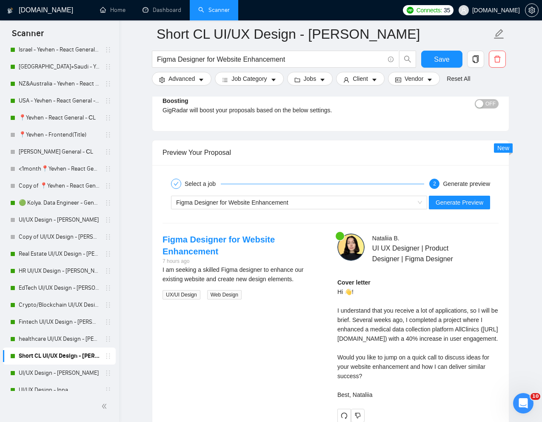
scroll to position [1673, 0]
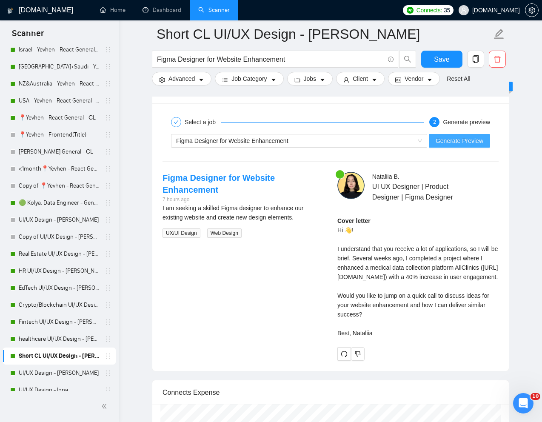
type textarea "[Write a personal greeting using the "Hi 👋" and client's name or company name (…"
click at [460, 142] on span "Generate Preview" at bounding box center [460, 140] width 48 height 9
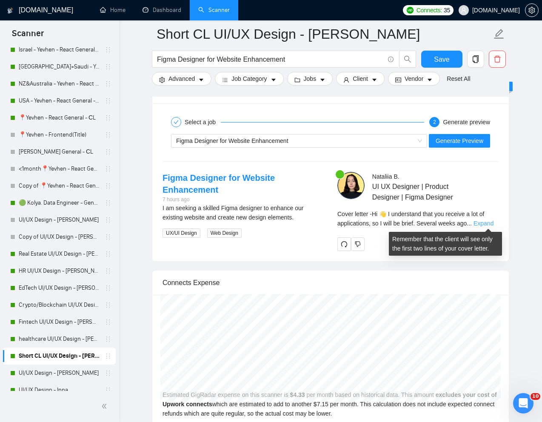
click at [490, 223] on link "Expand" at bounding box center [484, 223] width 20 height 7
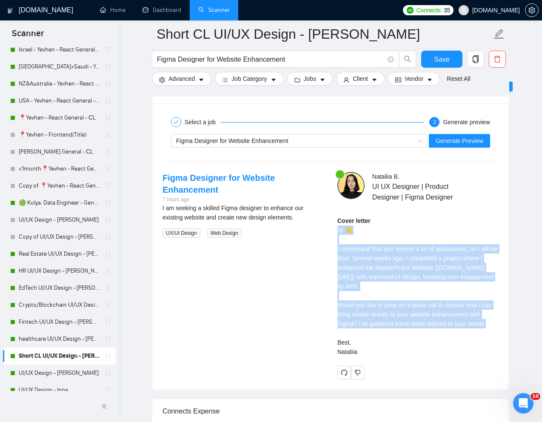
drag, startPoint x: 338, startPoint y: 229, endPoint x: 362, endPoint y: 333, distance: 106.5
click at [362, 333] on div "Cover letter Hi 👋 I understand that you receive a lot of applications, so I wil…" at bounding box center [417, 286] width 161 height 140
click at [363, 258] on div "Cover letter Hi 👋 I understand that you receive a lot of applications, so I wil…" at bounding box center [417, 286] width 161 height 140
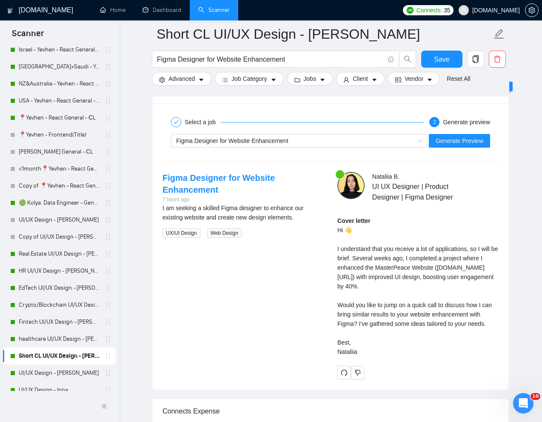
drag, startPoint x: 345, startPoint y: 228, endPoint x: 369, endPoint y: 358, distance: 132.9
click at [369, 357] on div "Cover letter Hi 👋 I understand that you receive a lot of applications, so I wil…" at bounding box center [417, 286] width 161 height 140
copy div "👋 I understand that you receive a lot of applications, so I will be brief. Seve…"
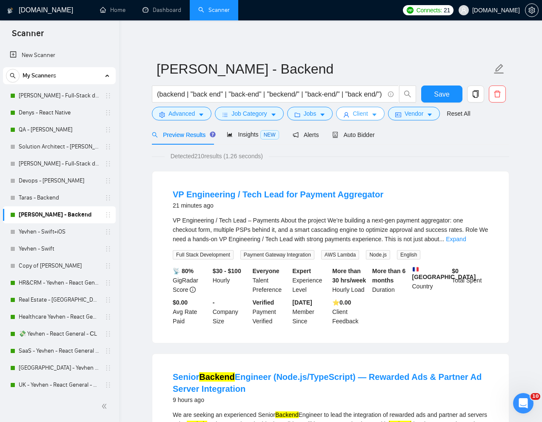
click at [364, 115] on span "Client" at bounding box center [360, 113] width 15 height 9
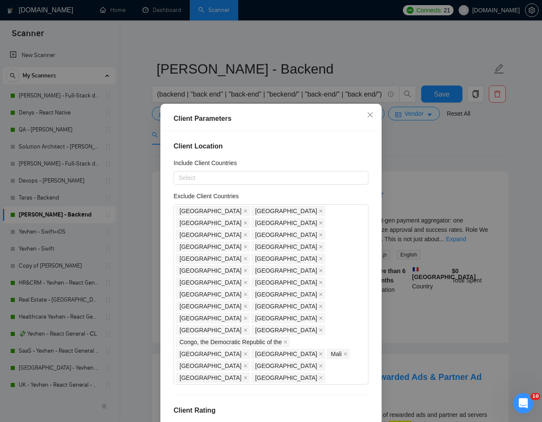
click at [428, 36] on div "Client Parameters Client Location Include Client Countries Select Exclude Clien…" at bounding box center [271, 211] width 542 height 422
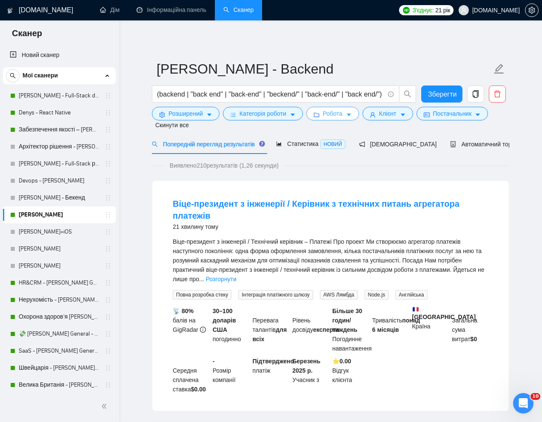
click at [359, 118] on button "Робота" at bounding box center [332, 114] width 53 height 14
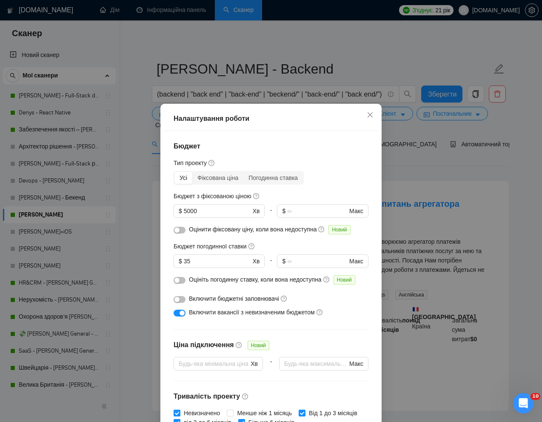
click at [392, 112] on div "Налаштування роботи Бюджет Тип проекту Усі Фіксована ціна Погодинна ставка Бюдж…" at bounding box center [271, 211] width 542 height 422
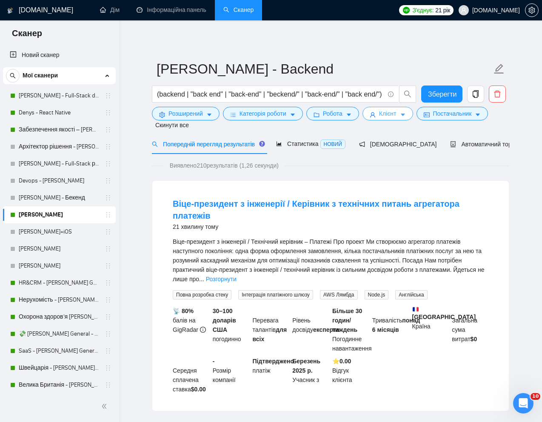
click at [392, 112] on font "Клієнт" at bounding box center [387, 113] width 17 height 7
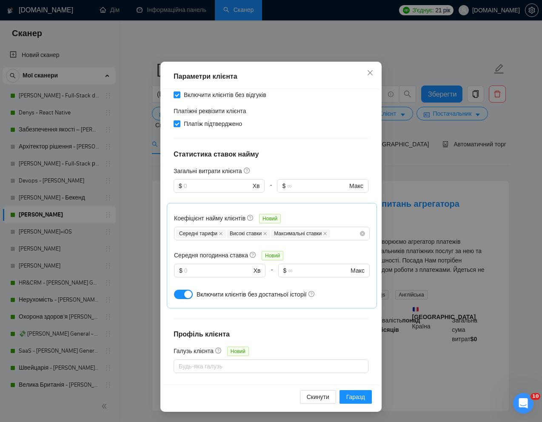
scroll to position [186, 0]
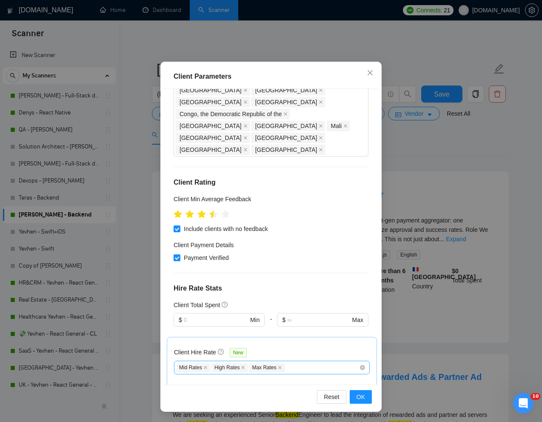
click at [305, 363] on div "Mid Rates High Rates Max Rates" at bounding box center [267, 368] width 183 height 10
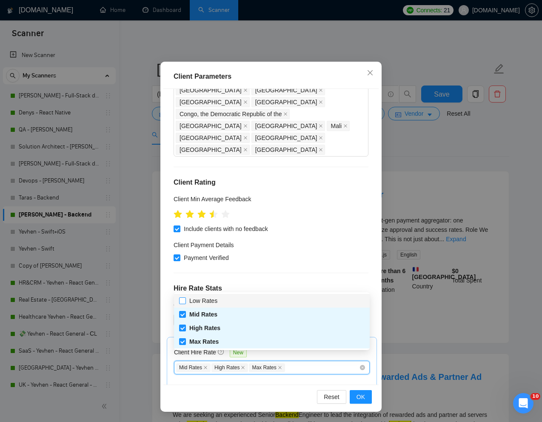
click at [184, 299] on input "Low Rates" at bounding box center [182, 300] width 6 height 6
checkbox input "true"
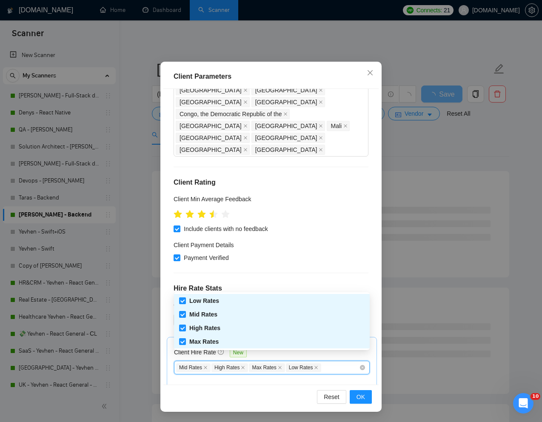
click at [318, 348] on div "Client Hire Rate New" at bounding box center [272, 354] width 196 height 13
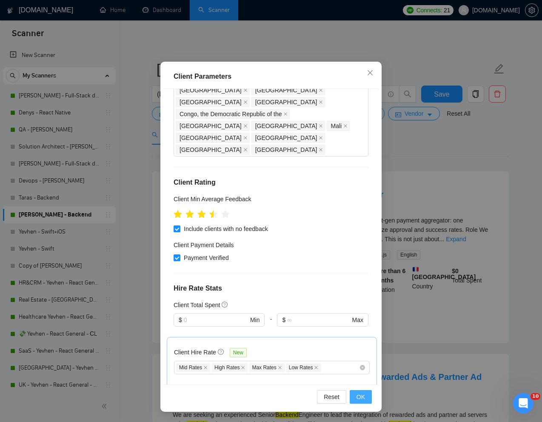
click at [363, 397] on span "OK" at bounding box center [361, 396] width 9 height 9
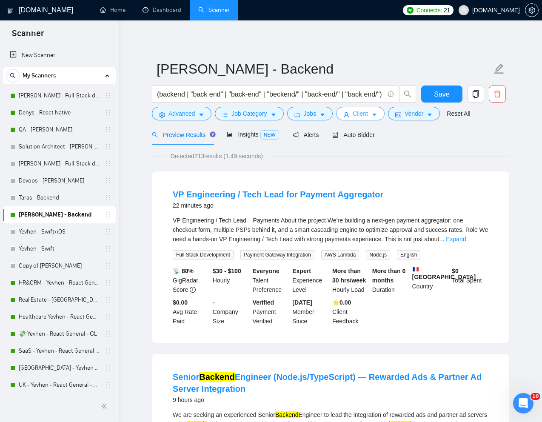
click at [363, 116] on span "Client" at bounding box center [360, 113] width 15 height 9
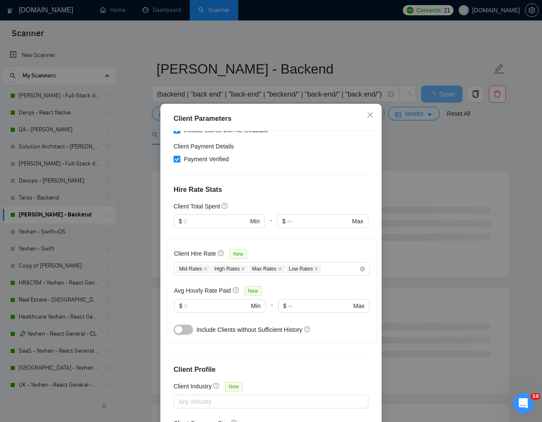
scroll to position [42, 0]
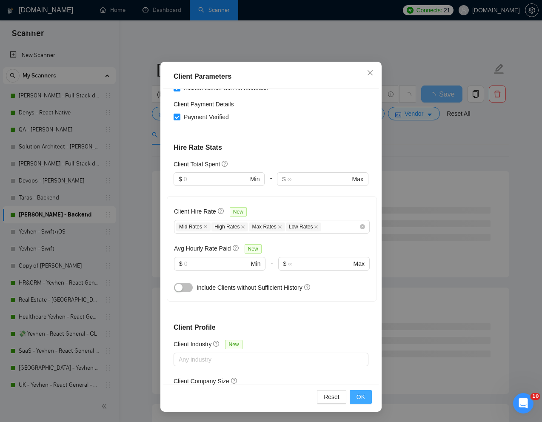
click at [359, 397] on span "OK" at bounding box center [361, 396] width 9 height 9
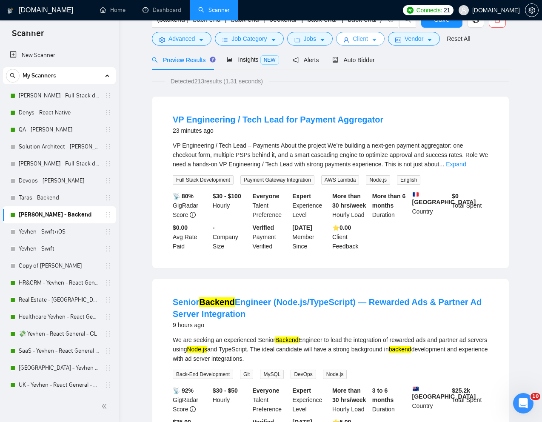
scroll to position [0, 0]
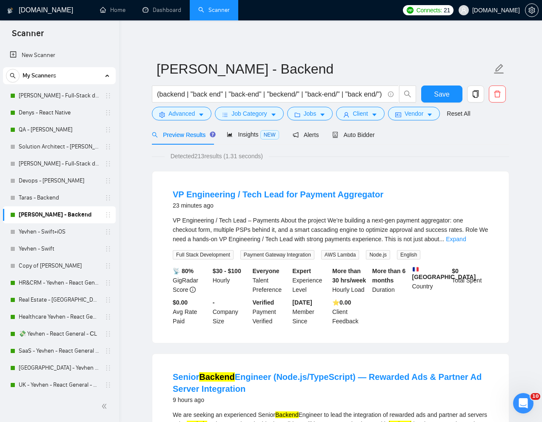
click at [499, 160] on div "Detected 213 results (1.31 seconds)" at bounding box center [330, 155] width 357 height 9
